Goal: Transaction & Acquisition: Purchase product/service

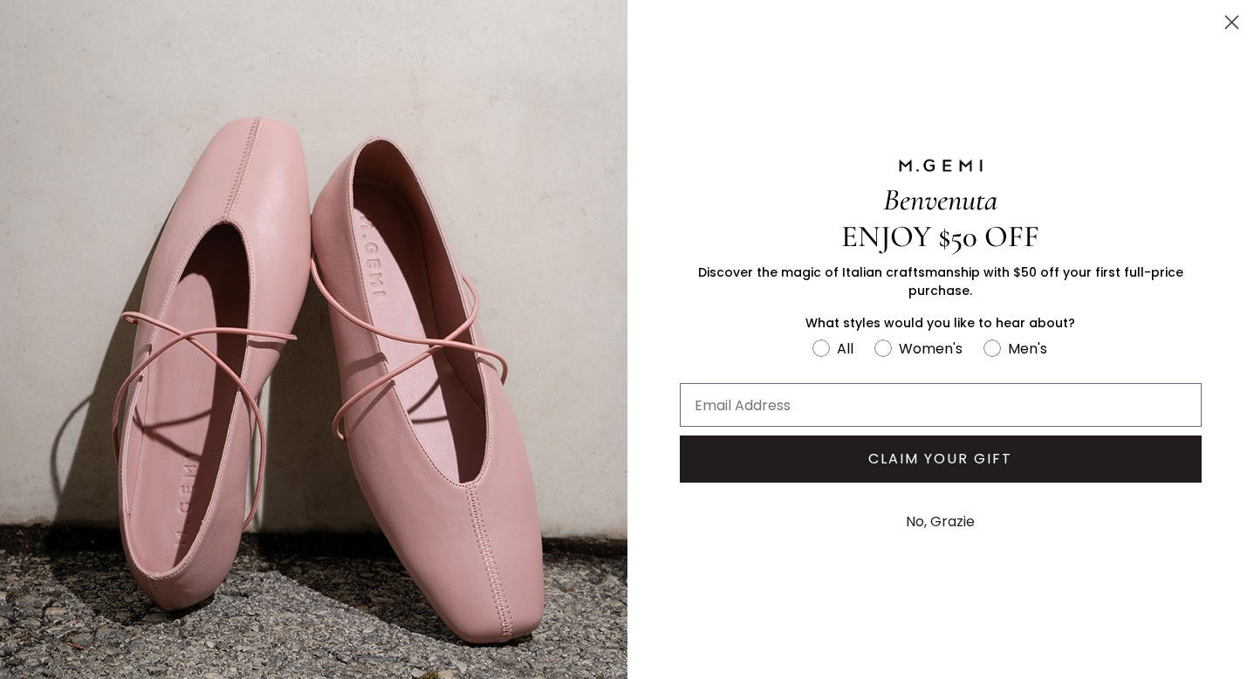
click at [1230, 17] on circle "Close dialog" at bounding box center [1231, 22] width 29 height 29
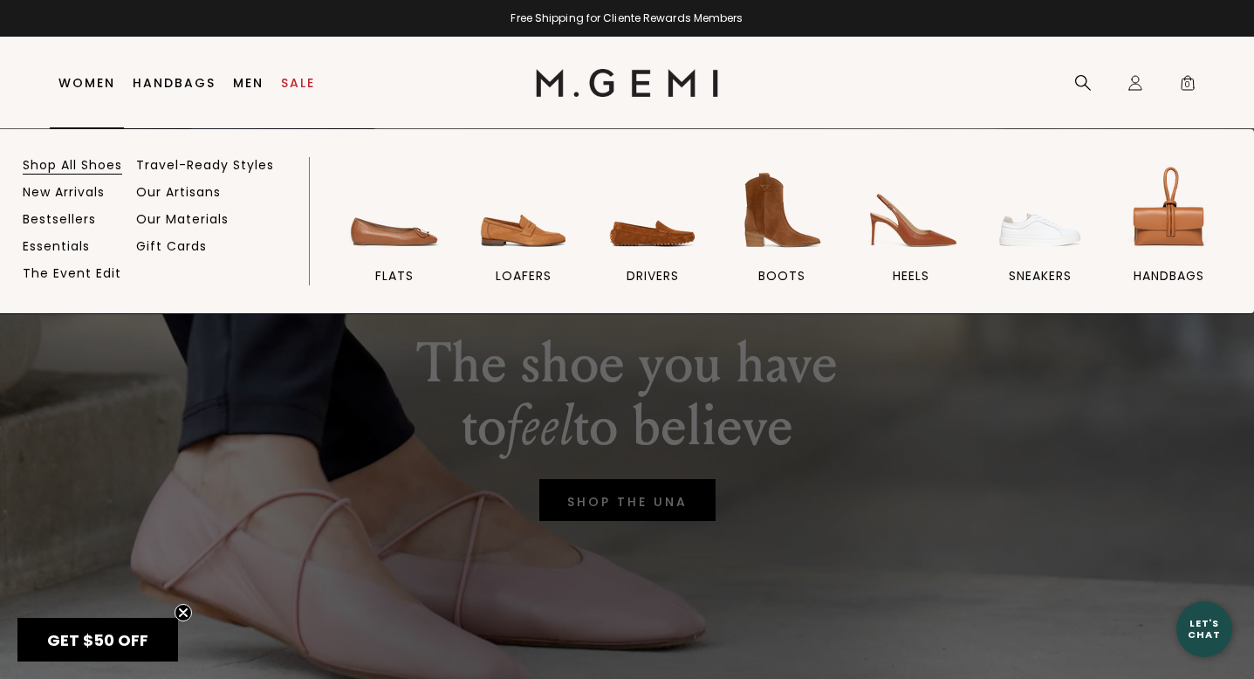
click at [82, 161] on link "Shop All Shoes" at bounding box center [72, 165] width 99 height 16
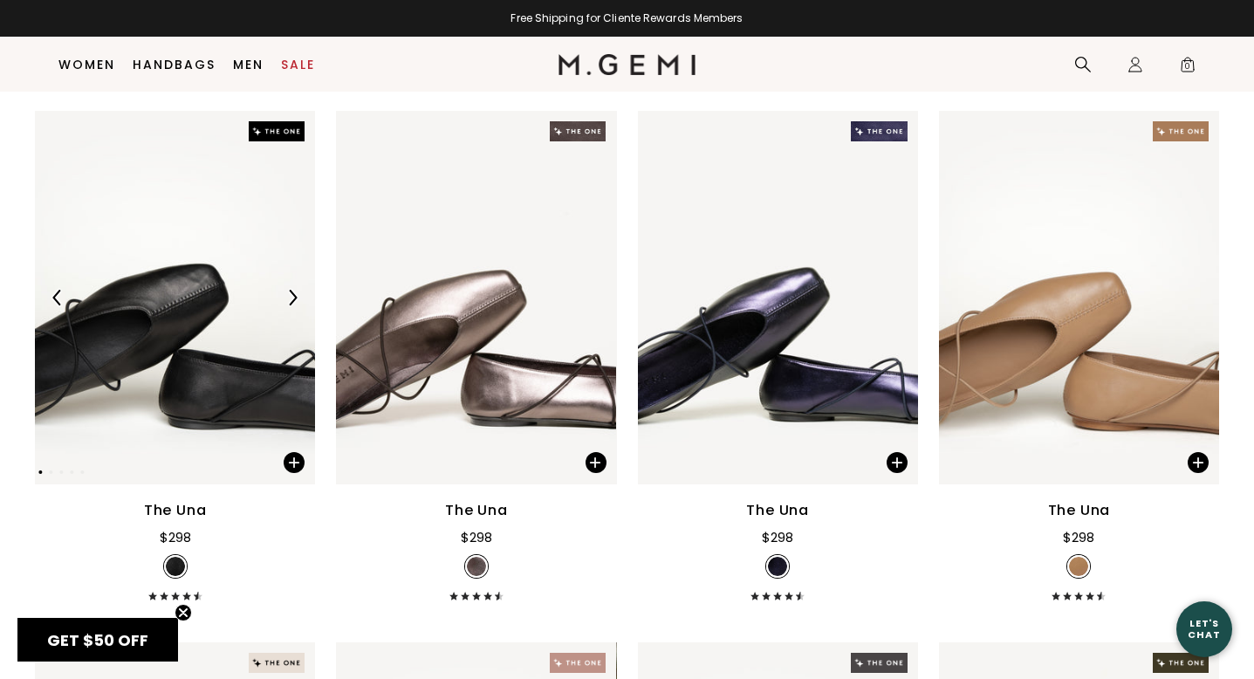
scroll to position [232, 0]
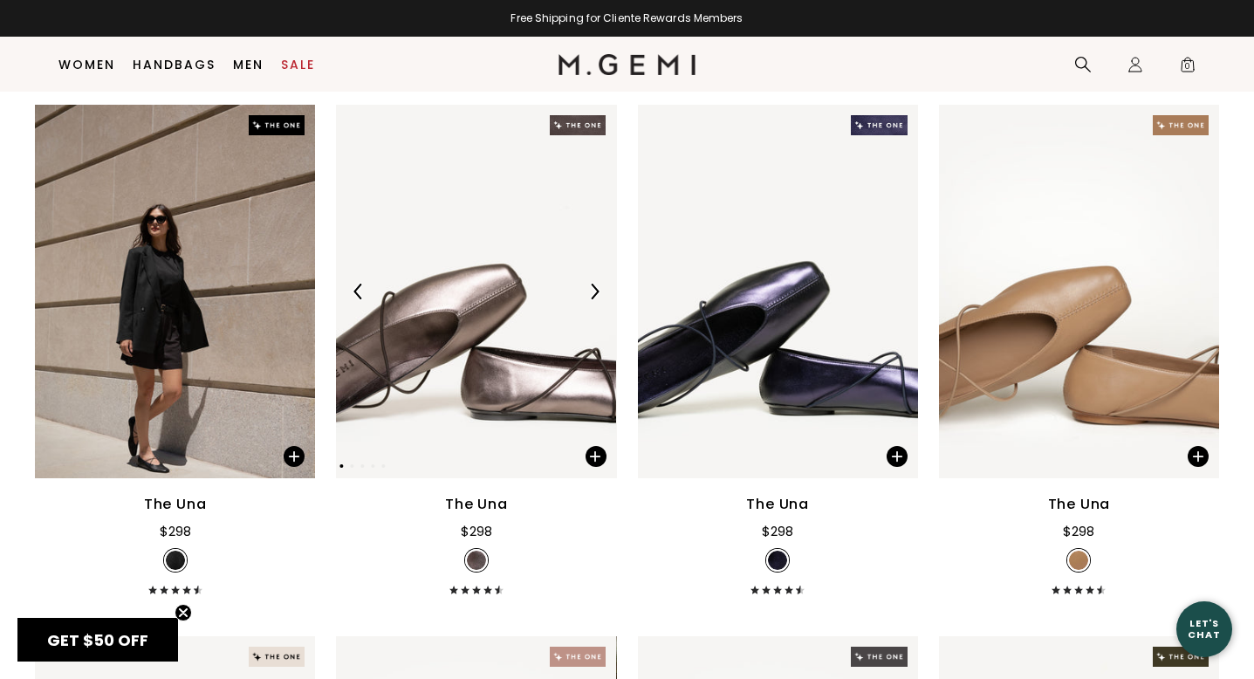
click at [599, 299] on img at bounding box center [594, 292] width 16 height 16
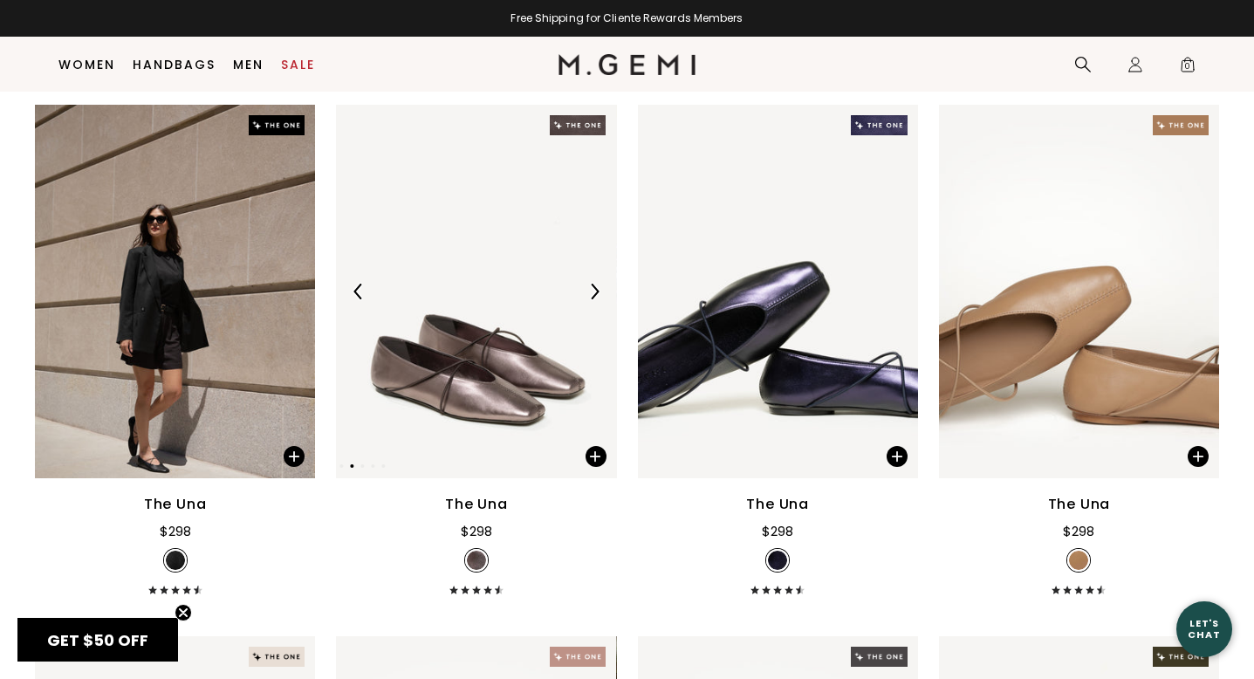
click at [598, 299] on img at bounding box center [594, 292] width 16 height 16
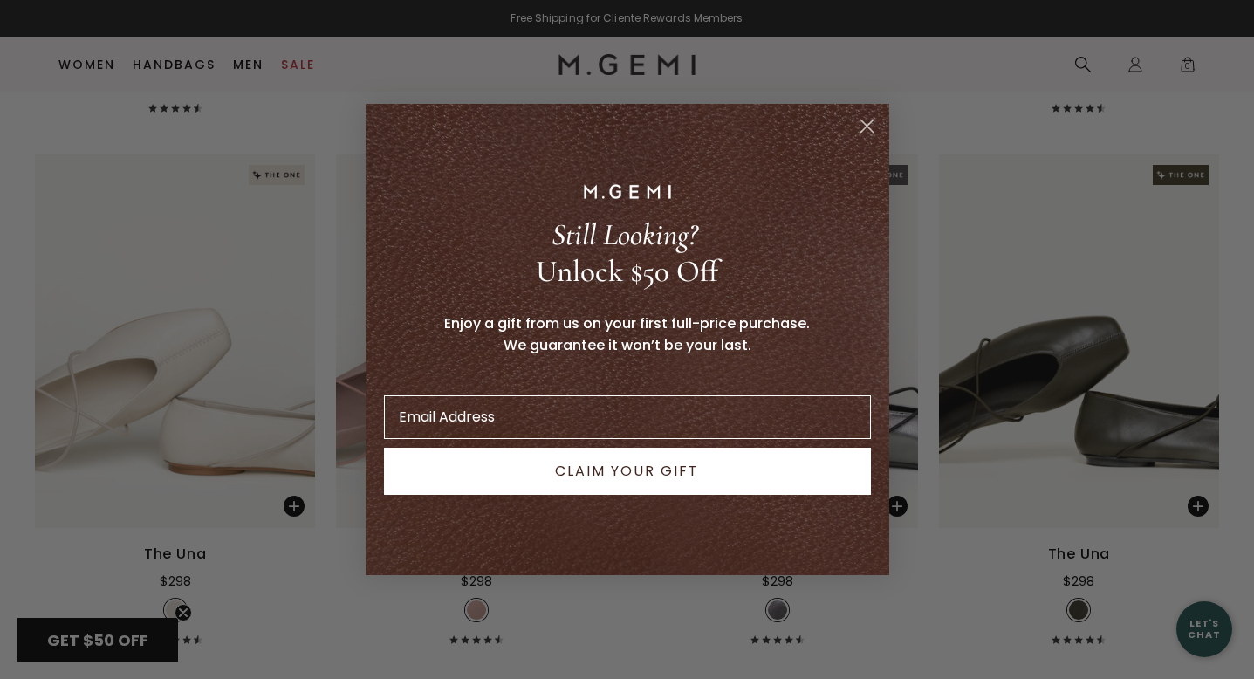
scroll to position [769, 0]
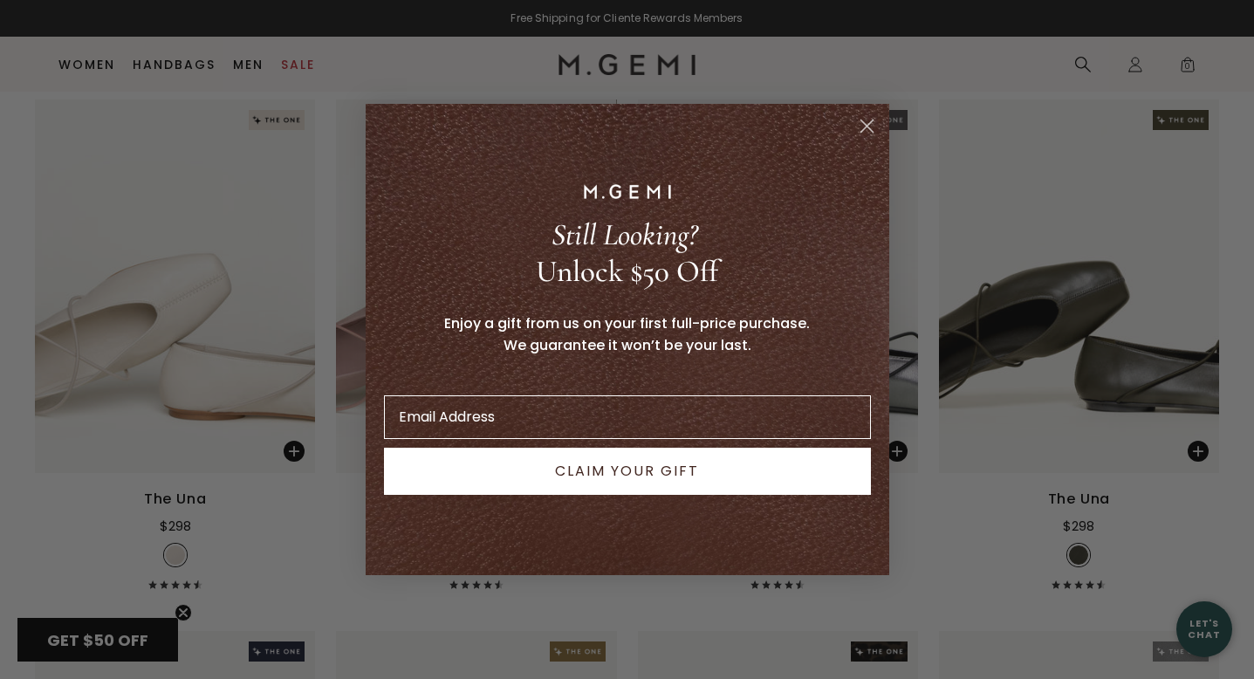
click at [865, 125] on icon "Close dialog" at bounding box center [866, 126] width 12 height 12
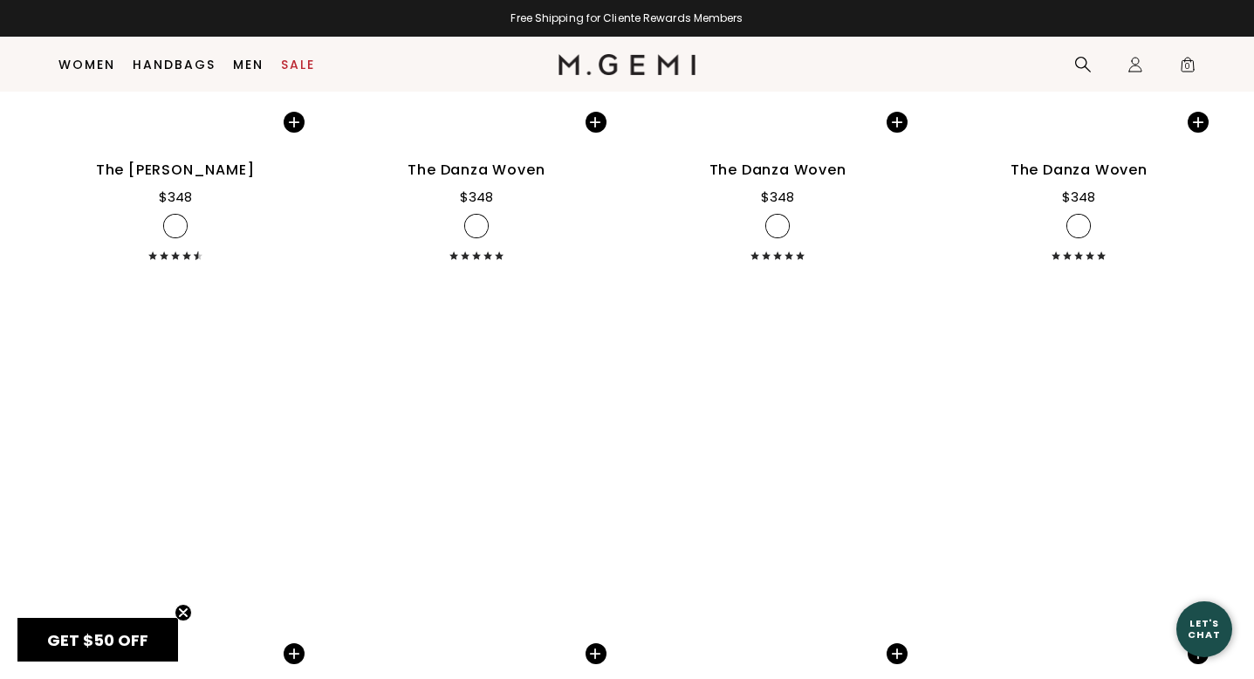
scroll to position [8848, 0]
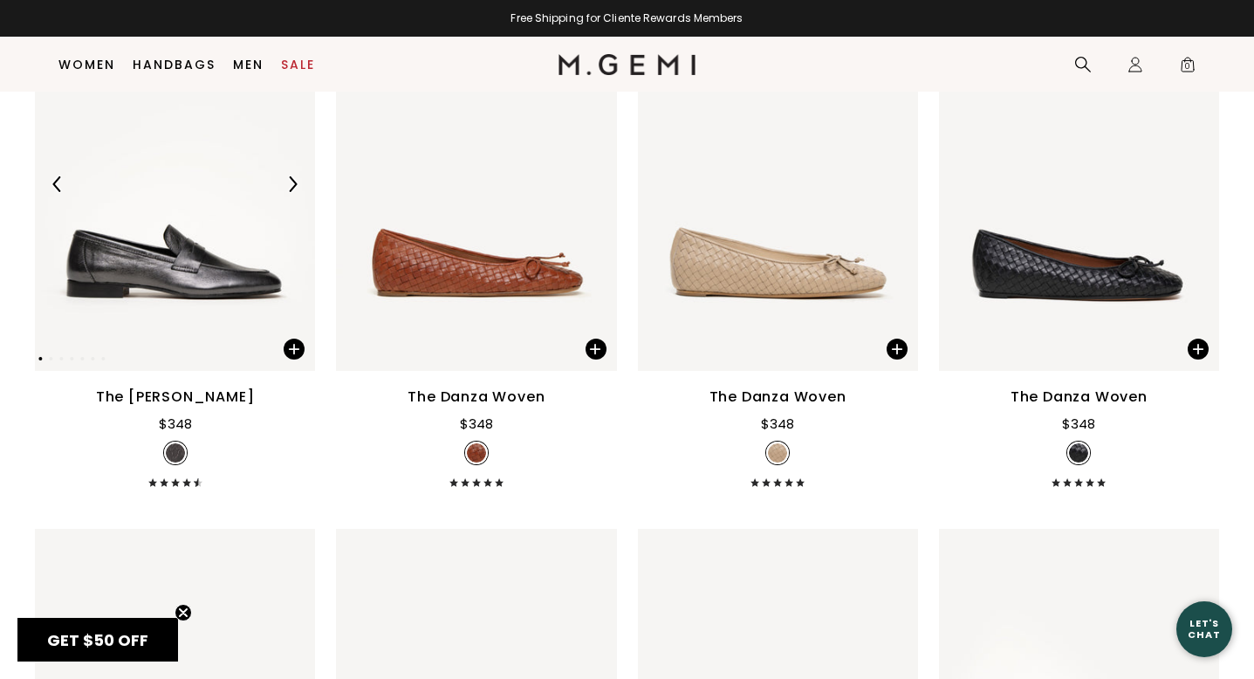
click at [291, 192] on img at bounding box center [292, 184] width 16 height 16
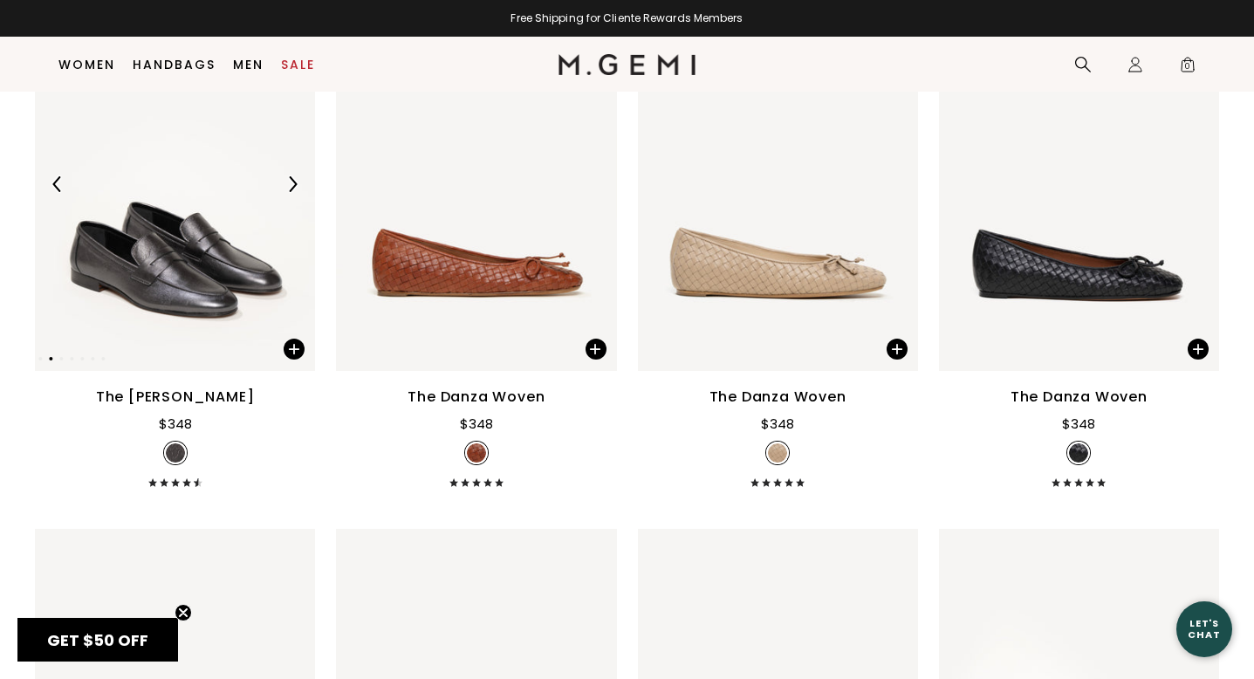
click at [291, 192] on img at bounding box center [292, 184] width 16 height 16
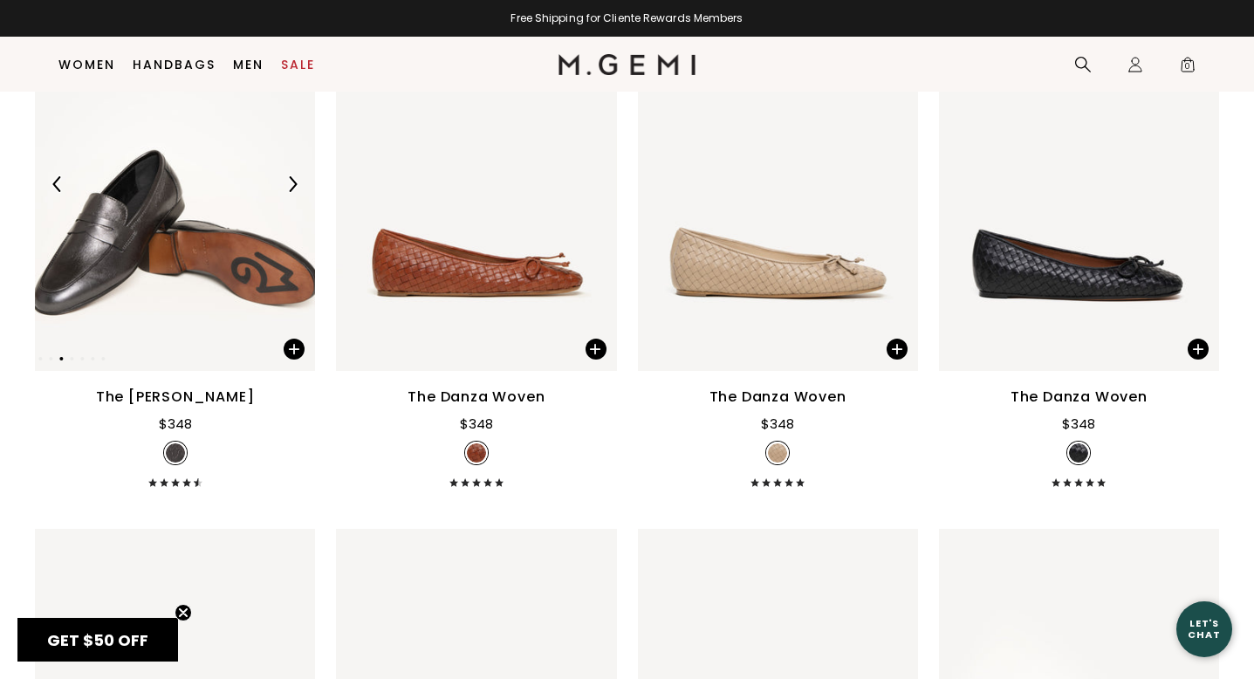
click at [292, 192] on img at bounding box center [292, 184] width 16 height 16
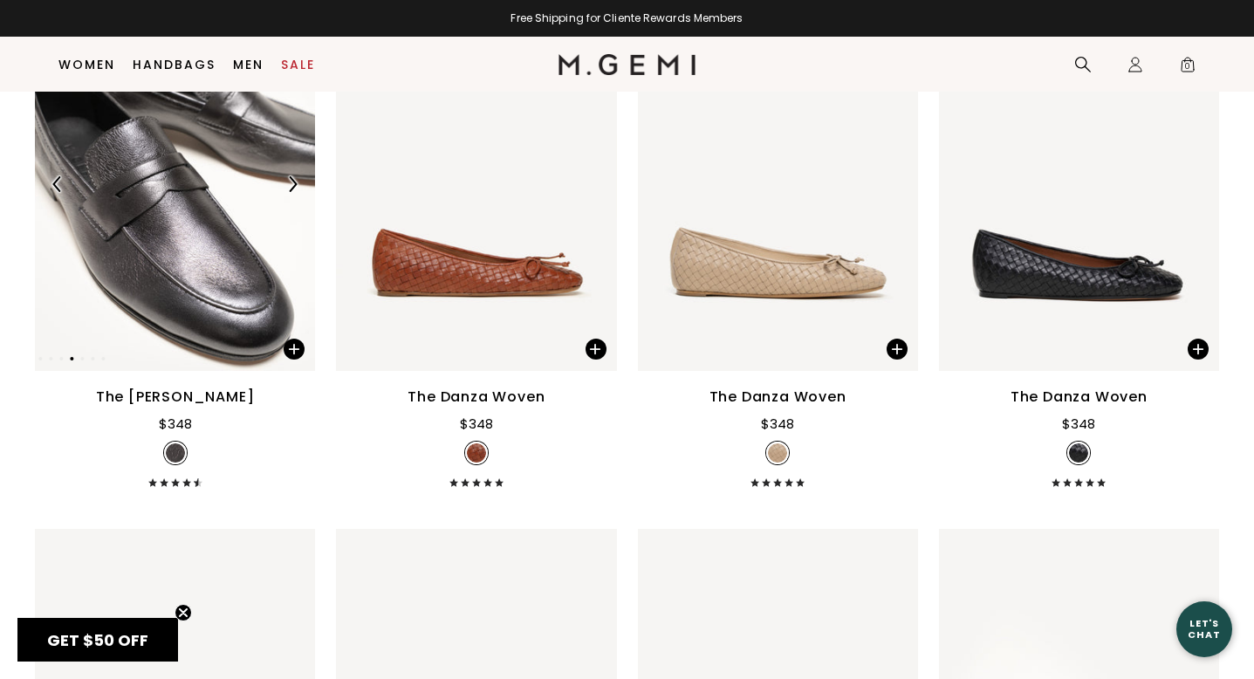
click at [292, 192] on img at bounding box center [292, 184] width 16 height 16
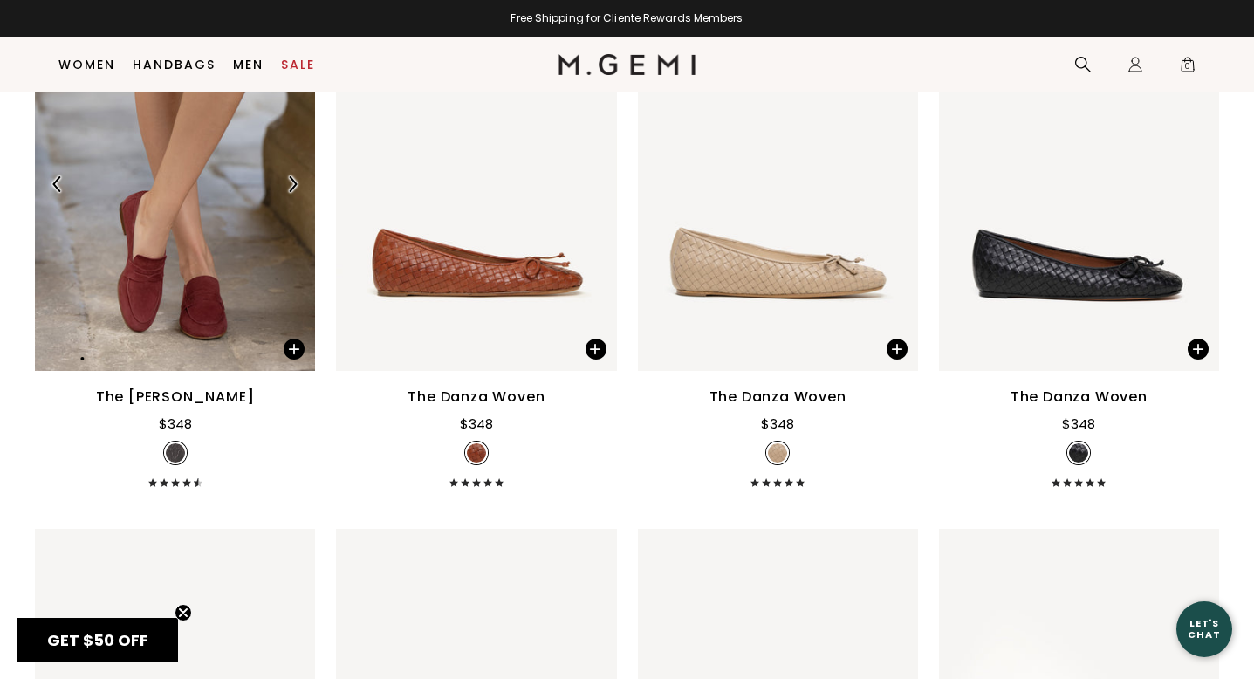
click at [292, 192] on img at bounding box center [292, 184] width 16 height 16
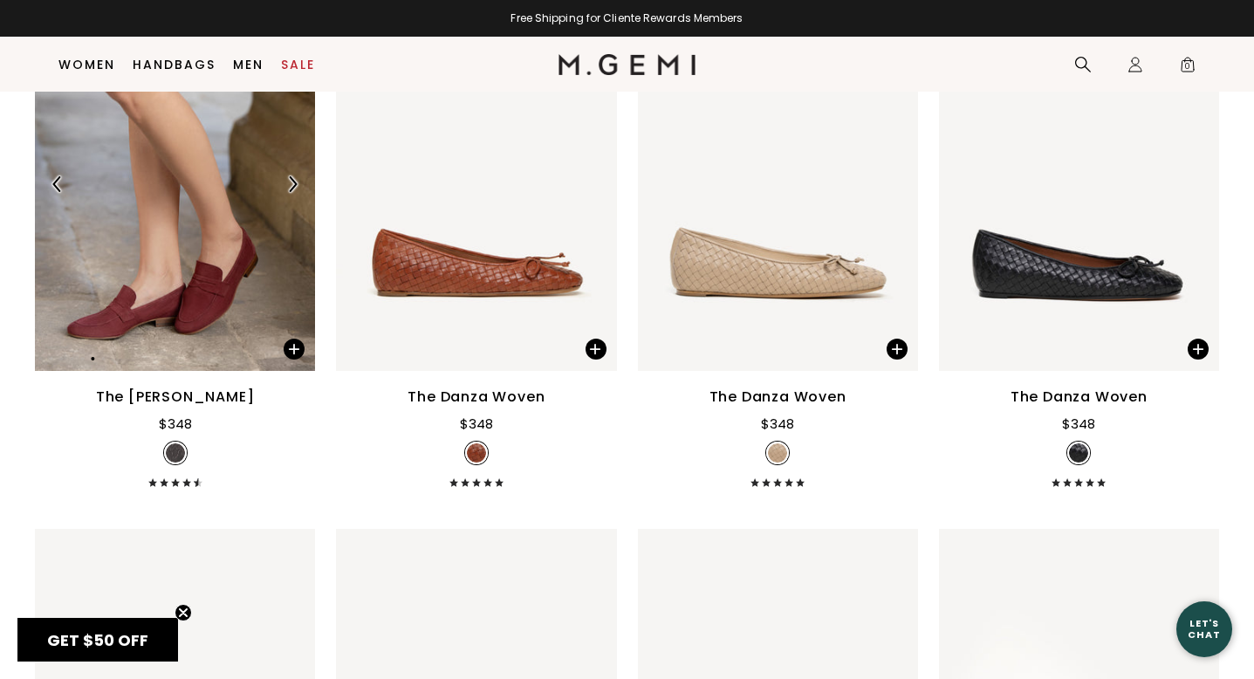
click at [216, 283] on img at bounding box center [175, 183] width 280 height 373
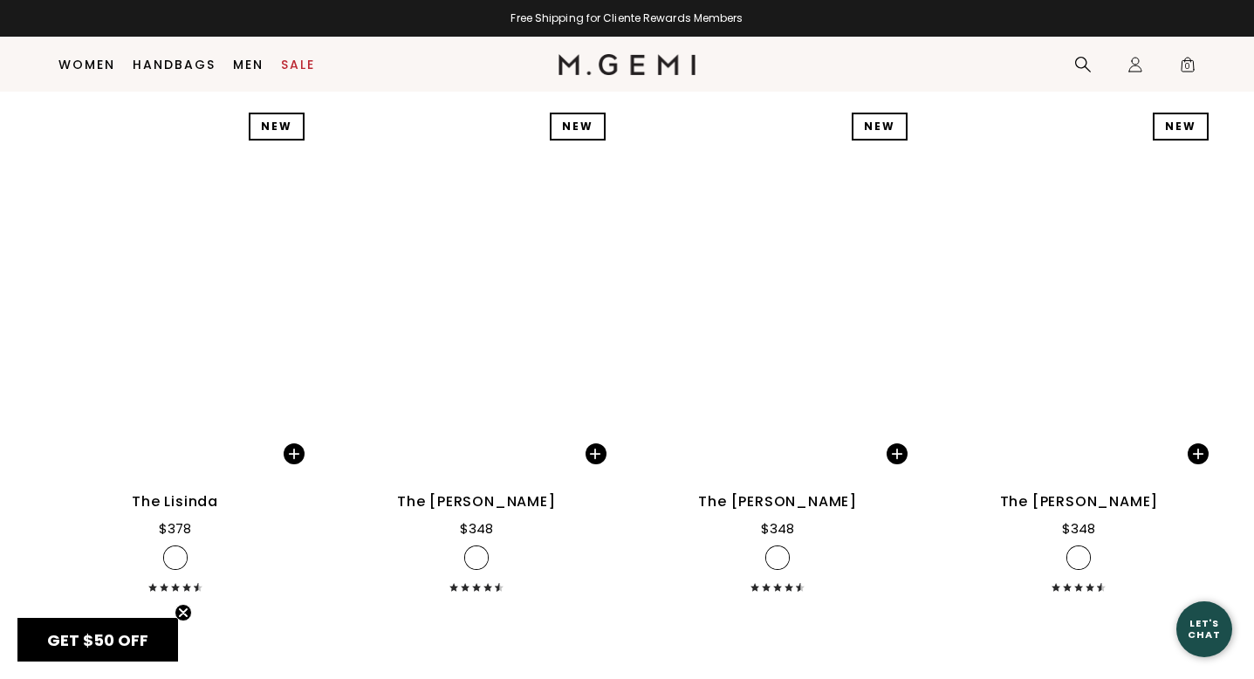
scroll to position [14064, 0]
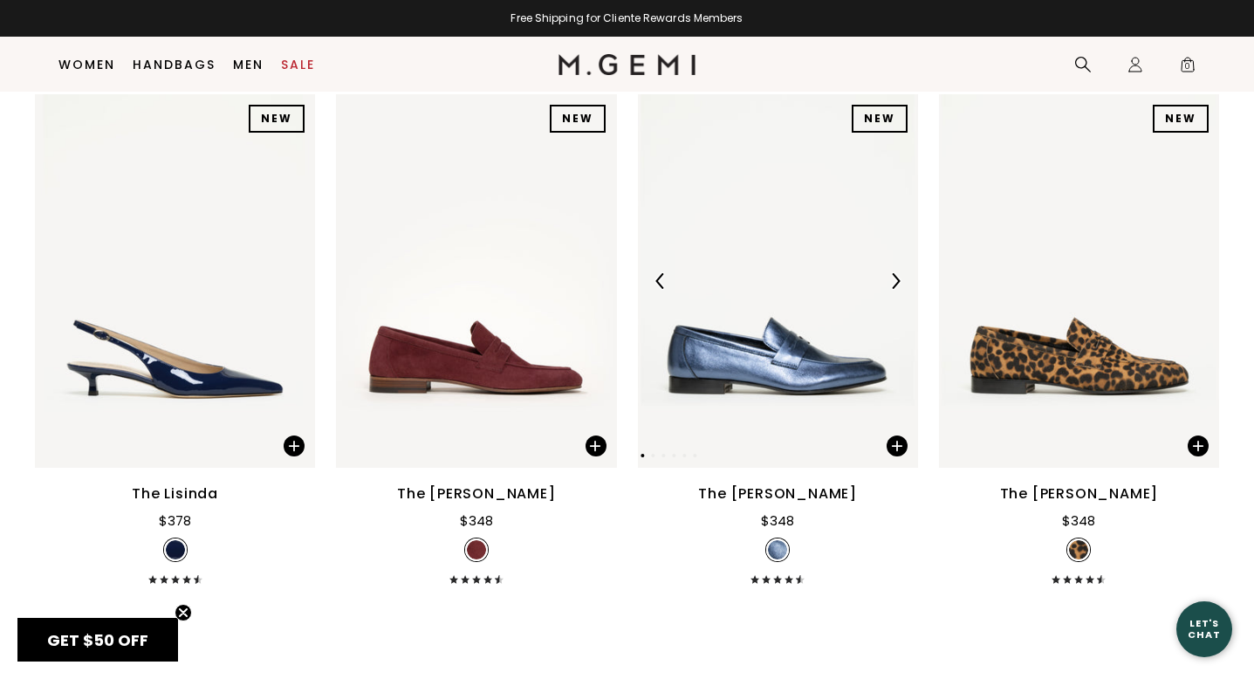
click at [897, 289] on img at bounding box center [895, 281] width 16 height 16
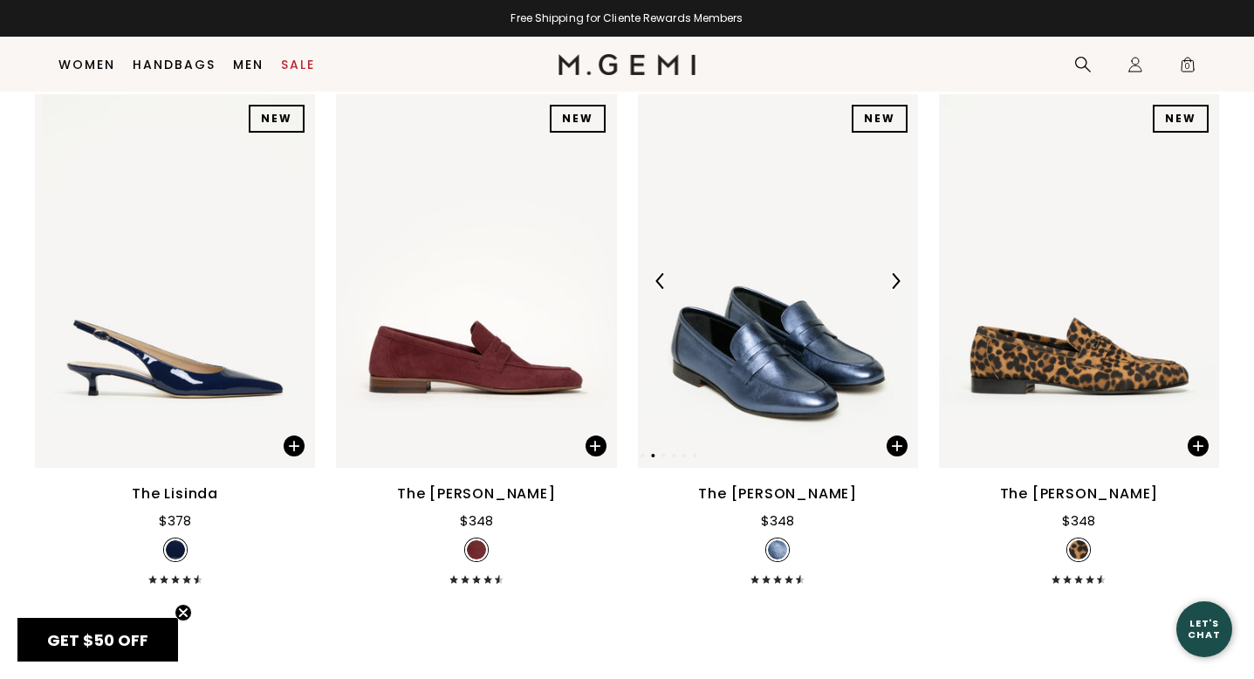
click at [810, 339] on img at bounding box center [778, 280] width 280 height 373
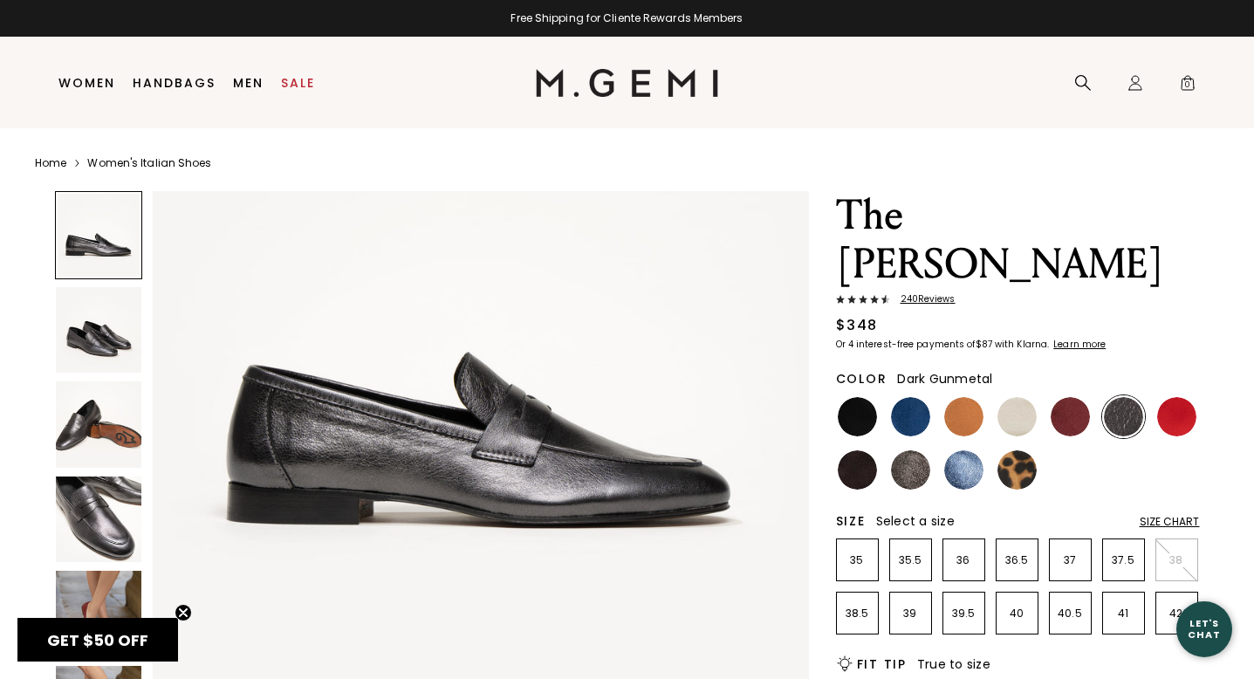
click at [90, 494] on img at bounding box center [99, 519] width 86 height 86
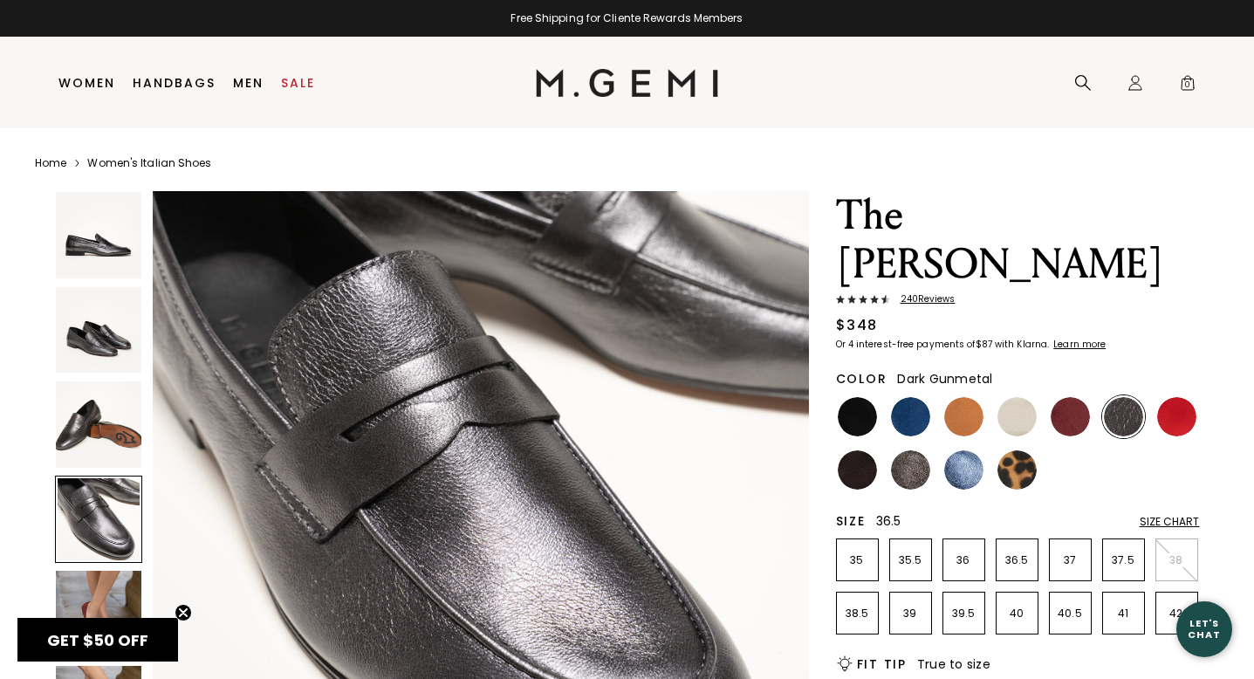
click at [1019, 553] on p "36.5" at bounding box center [1016, 560] width 41 height 14
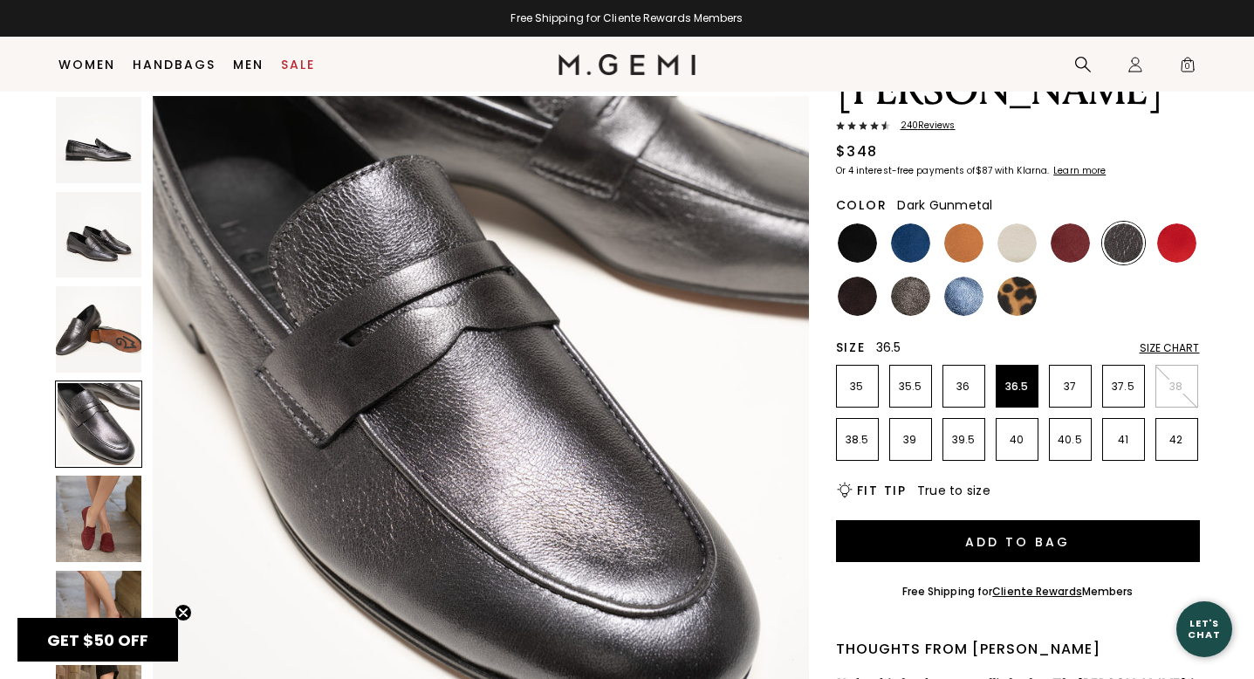
scroll to position [215, 0]
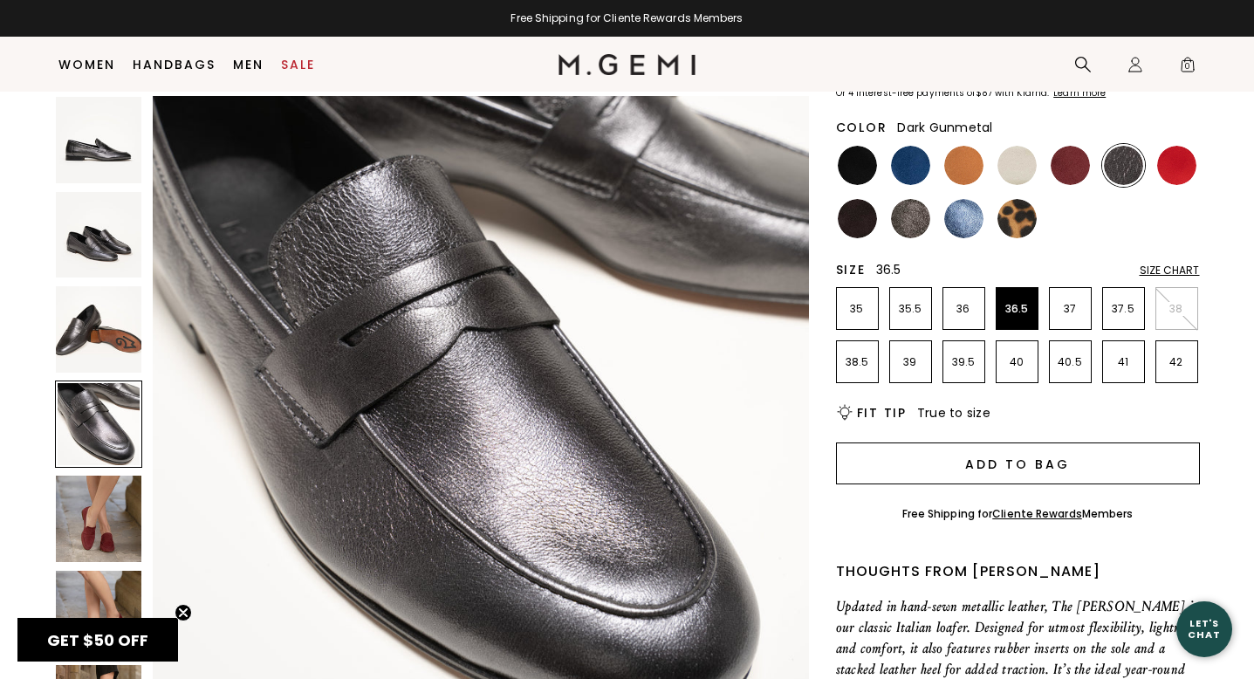
click at [1027, 442] on button "Add to Bag" at bounding box center [1018, 463] width 364 height 42
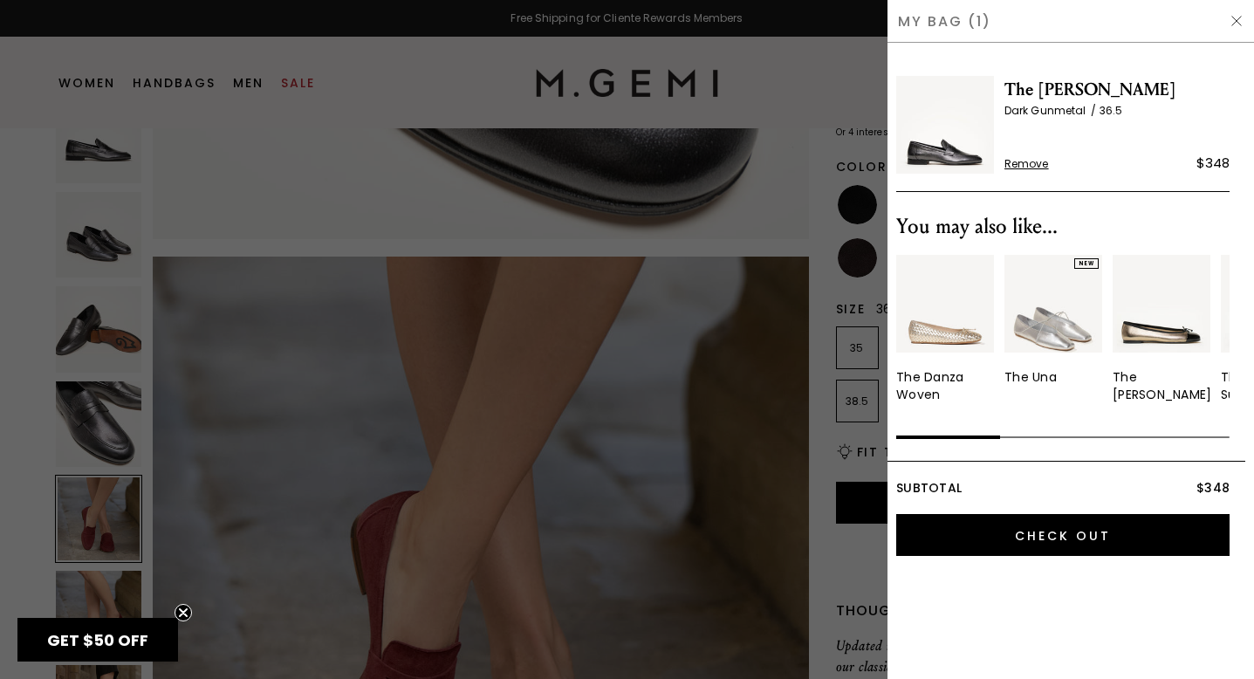
scroll to position [0, 0]
click at [1240, 18] on img at bounding box center [1236, 21] width 14 height 14
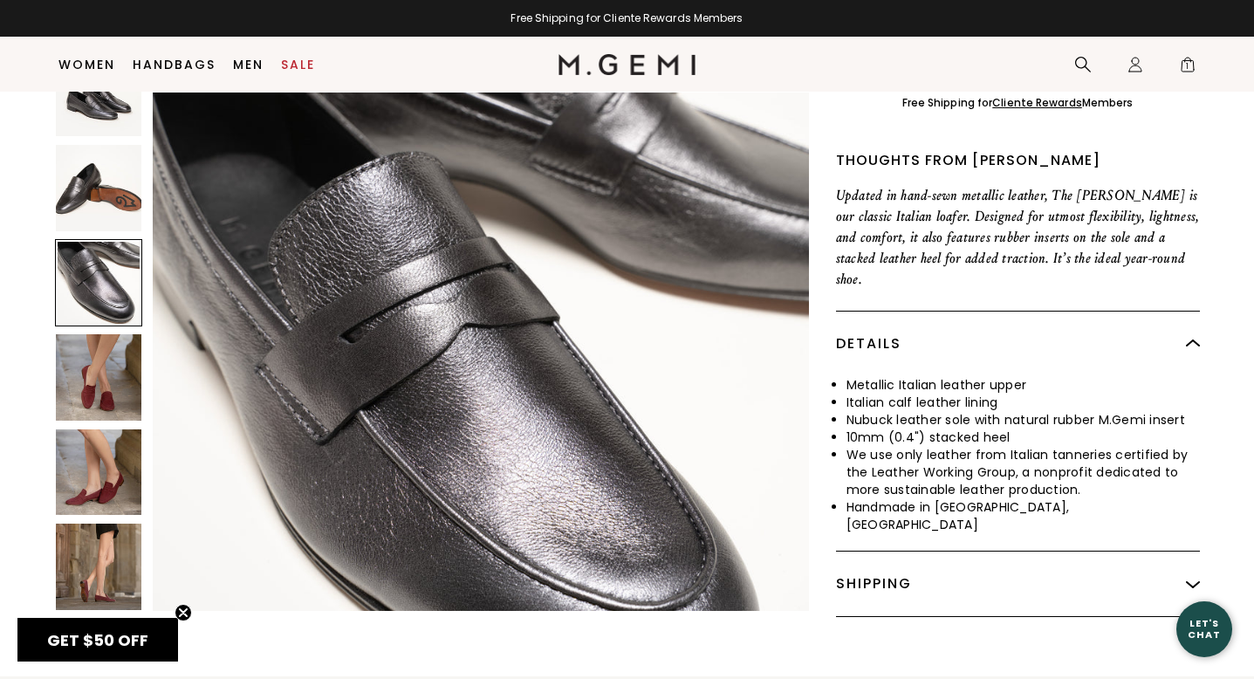
scroll to position [1883, 0]
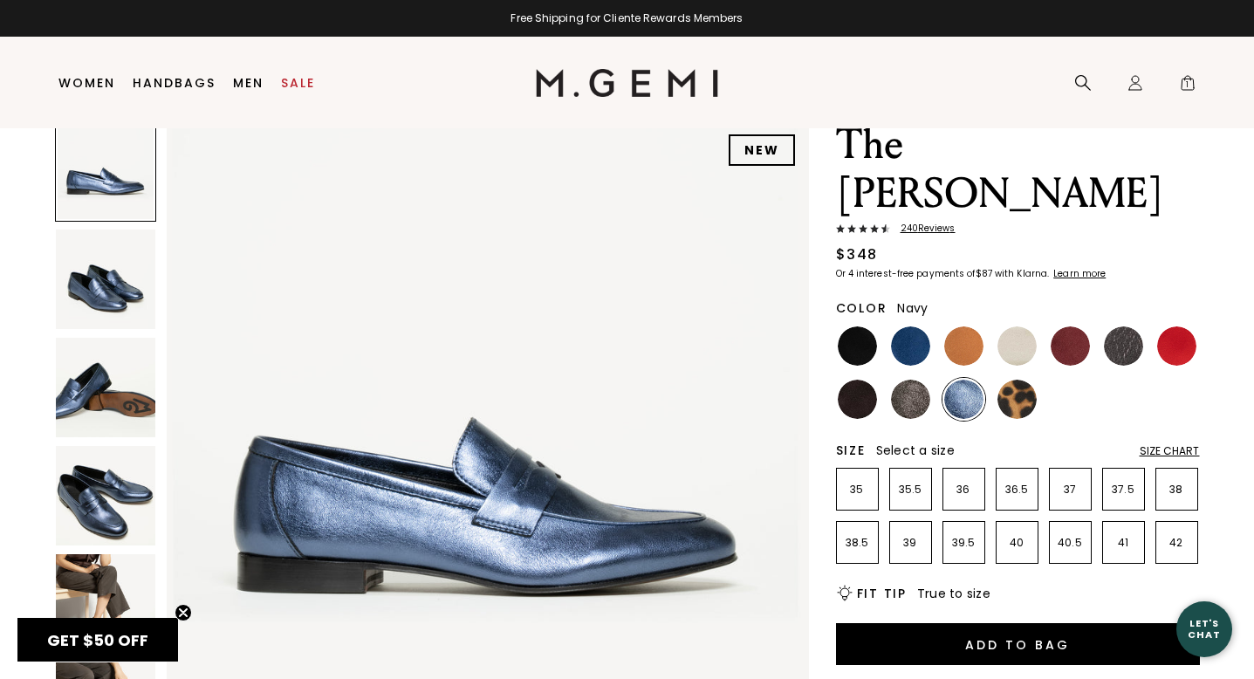
scroll to position [79, 0]
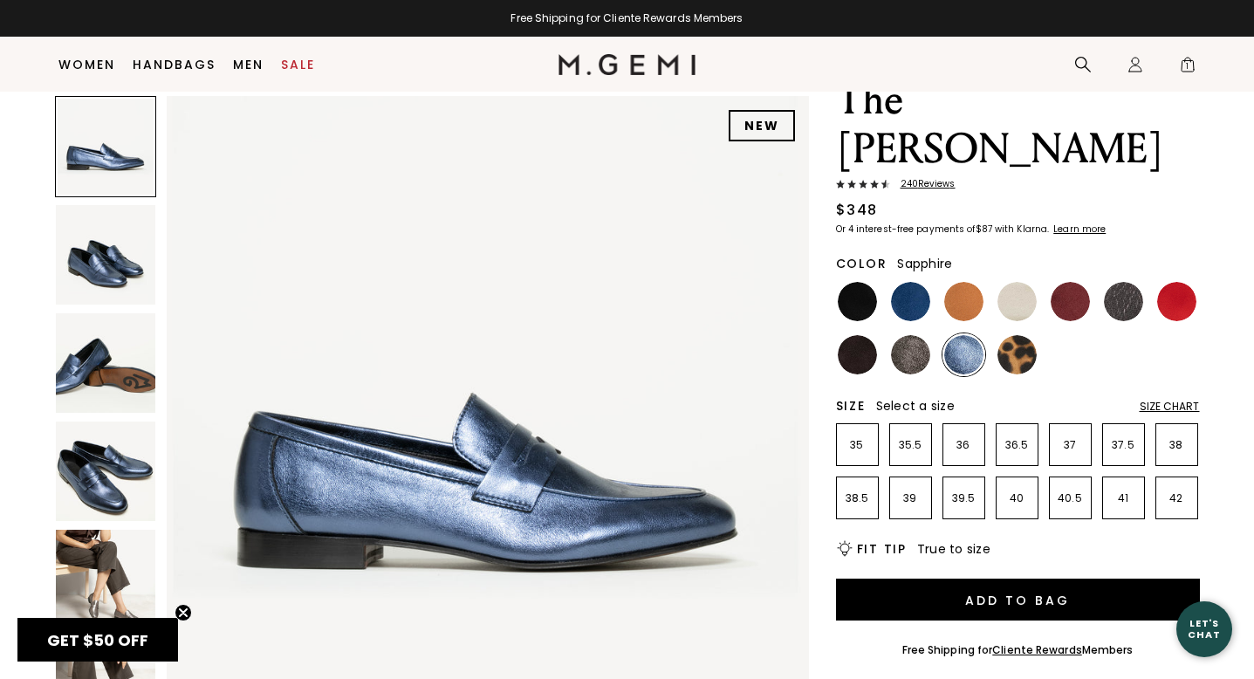
click at [973, 335] on img at bounding box center [963, 354] width 39 height 39
click at [126, 561] on img at bounding box center [105, 579] width 99 height 99
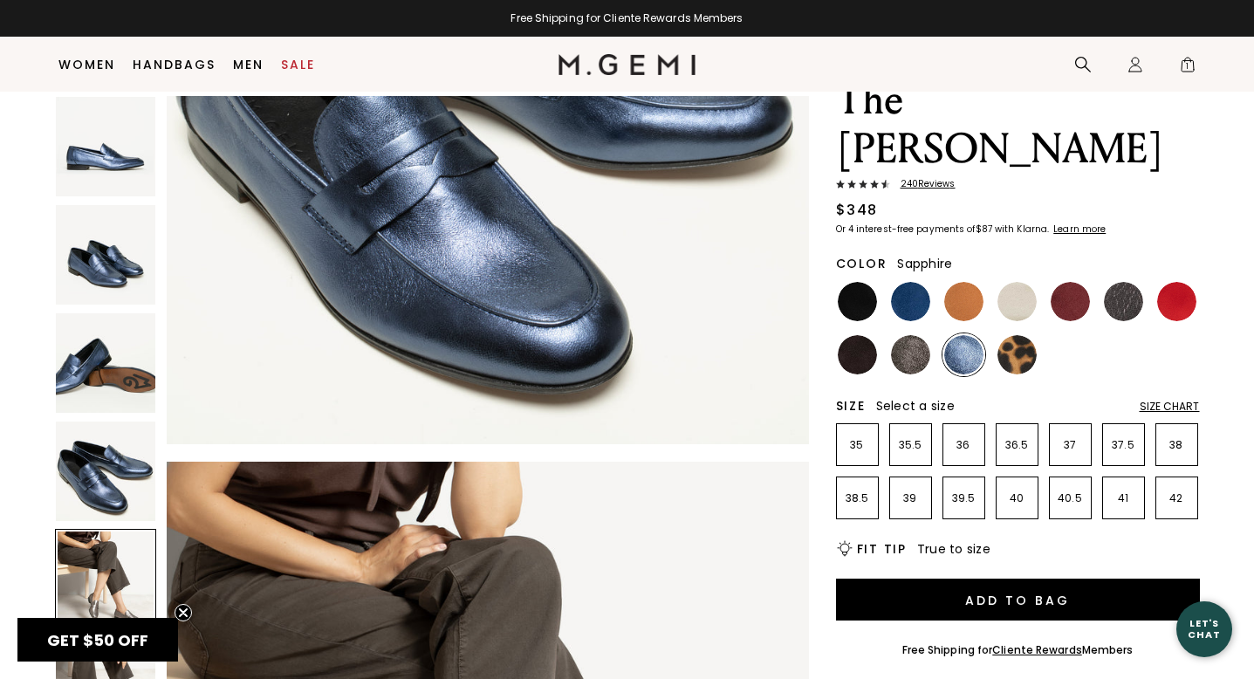
scroll to position [2638, 0]
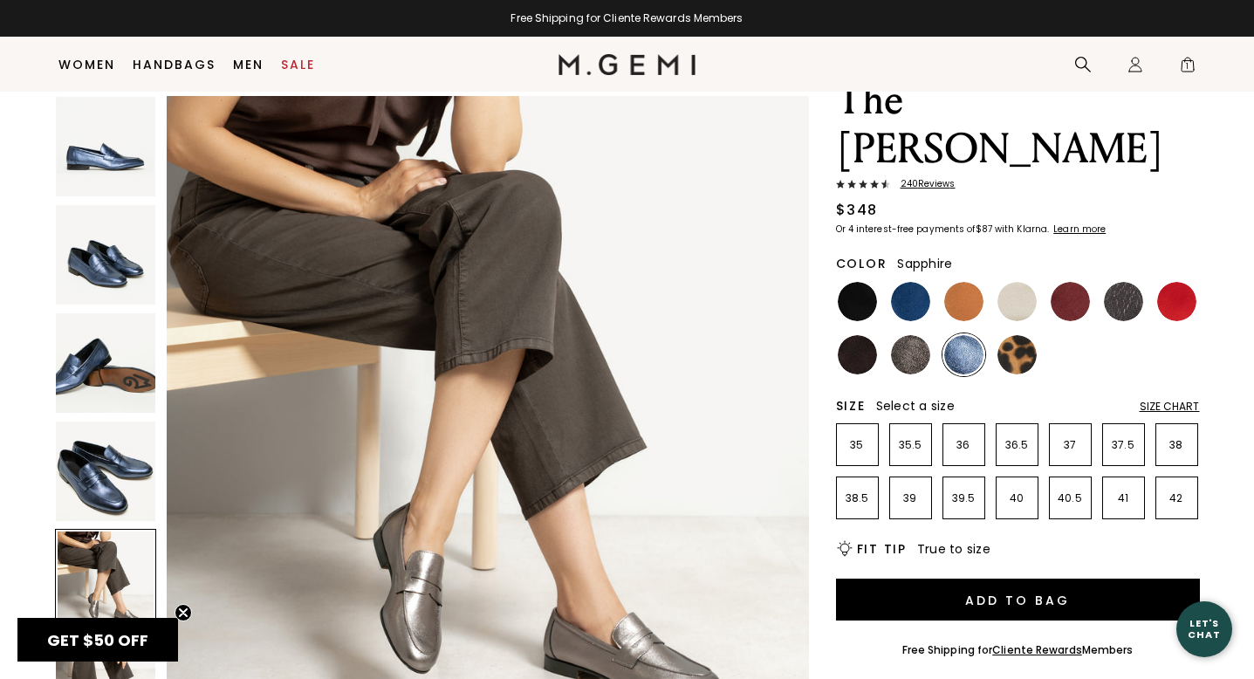
click at [105, 468] on img at bounding box center [105, 470] width 99 height 99
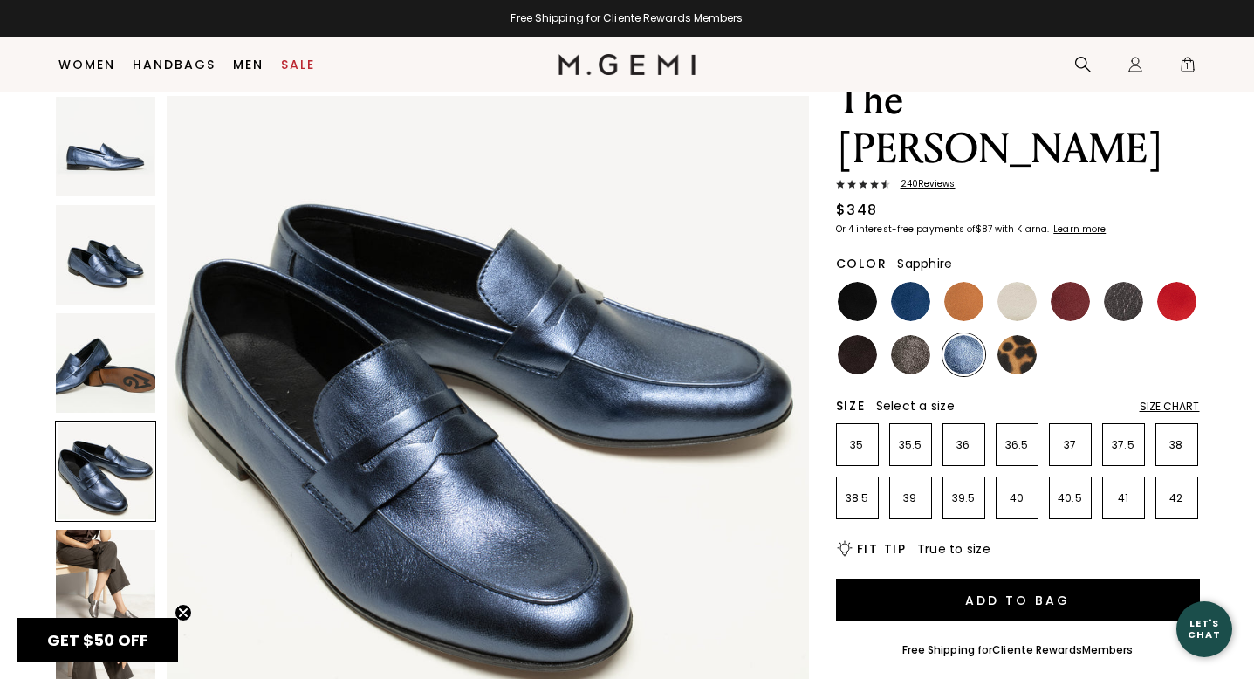
scroll to position [1978, 0]
